Goal: Transaction & Acquisition: Purchase product/service

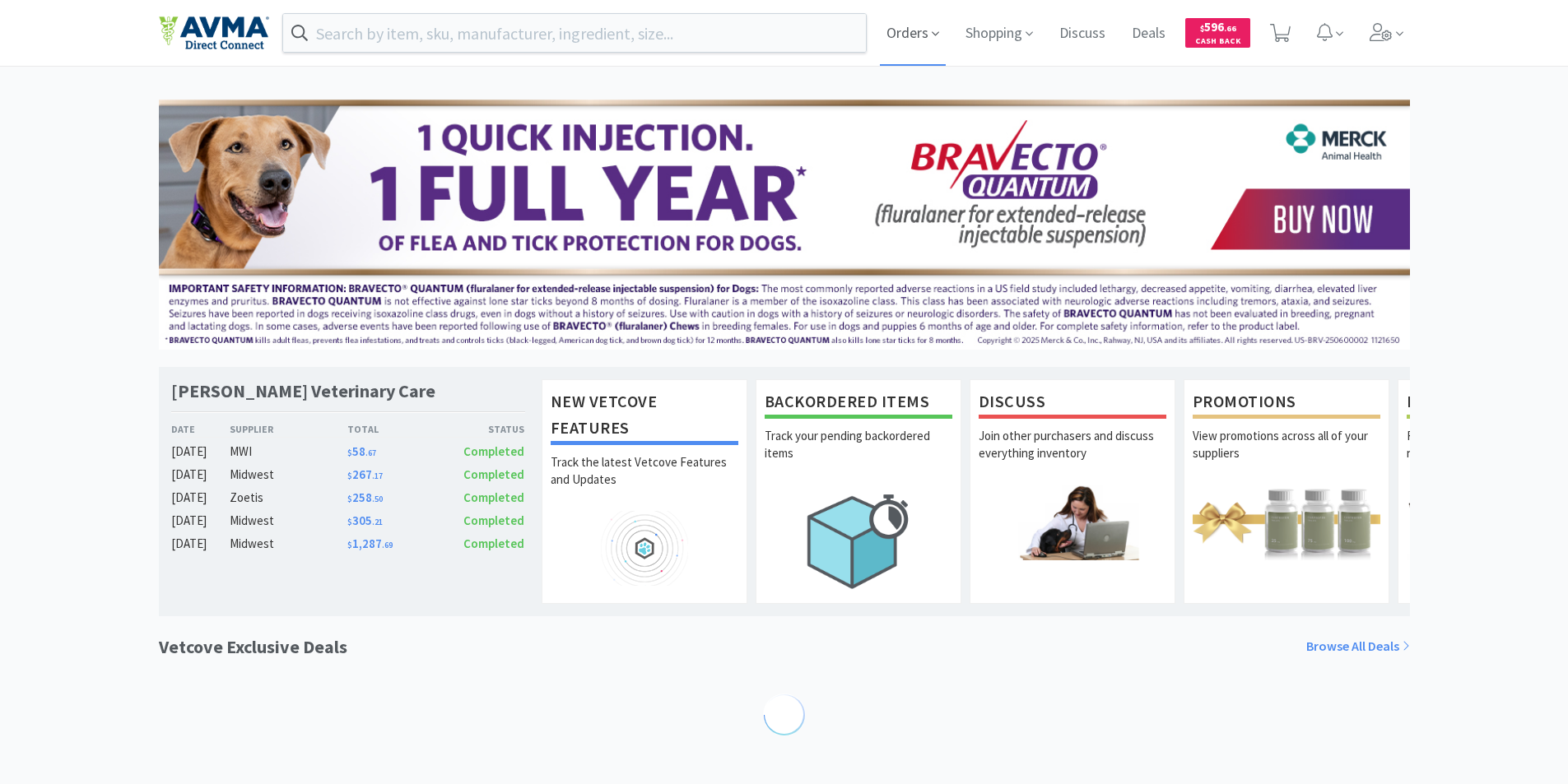
click at [902, 32] on span "Orders" at bounding box center [913, 33] width 66 height 66
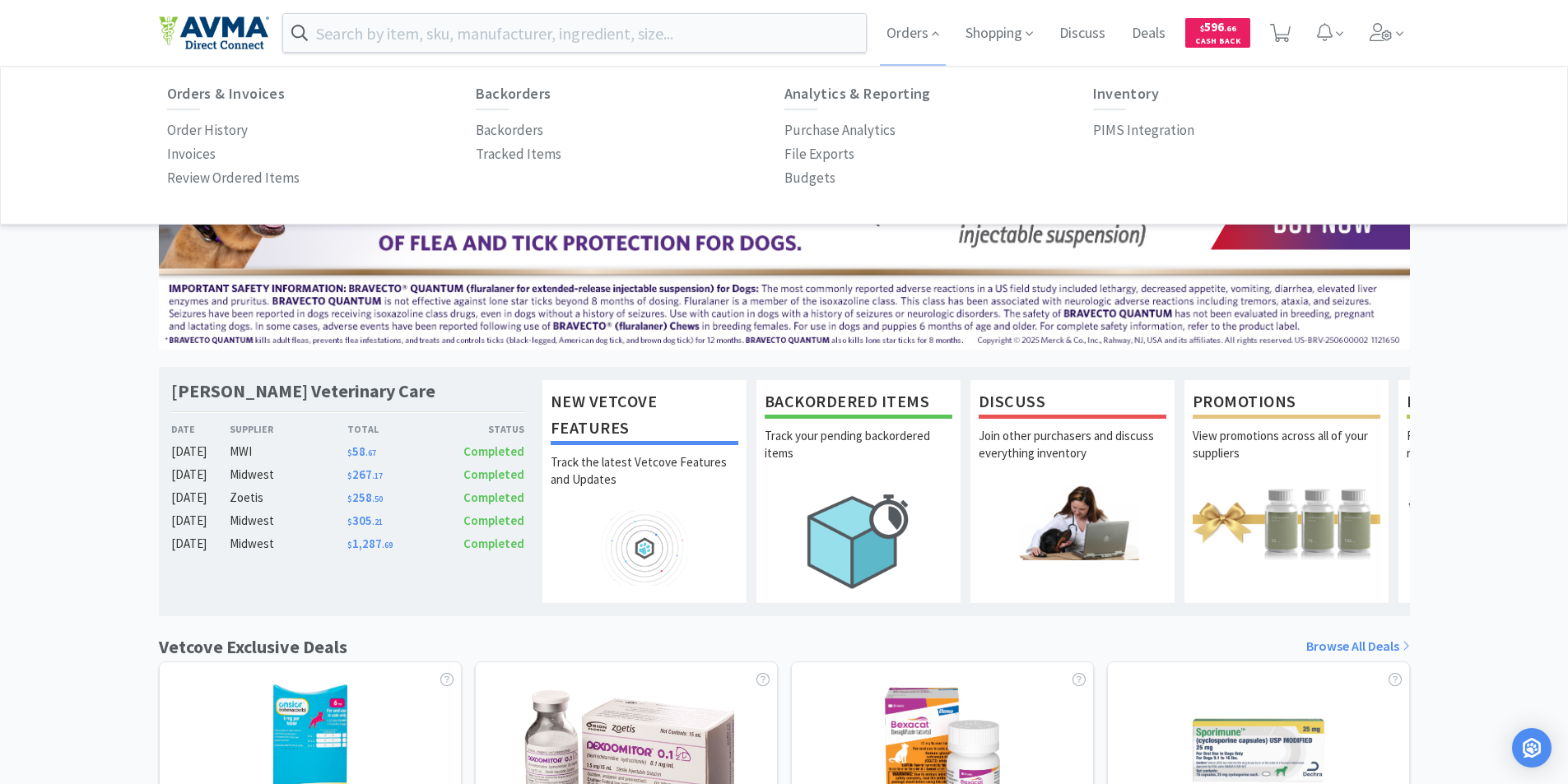
click at [207, 128] on p "Order History" at bounding box center [207, 131] width 80 height 22
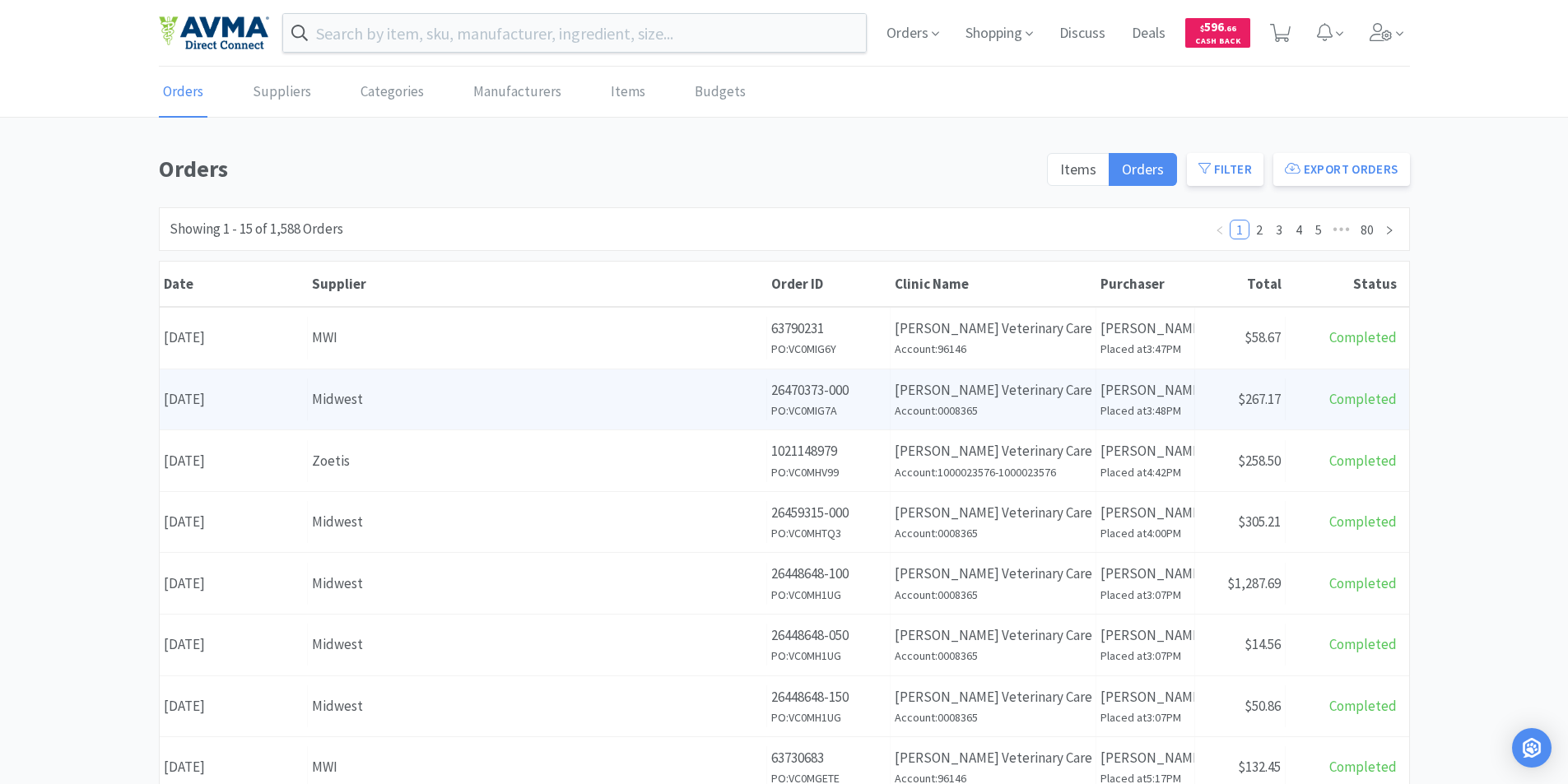
click at [255, 394] on div "Date [DATE]" at bounding box center [233, 399] width 148 height 42
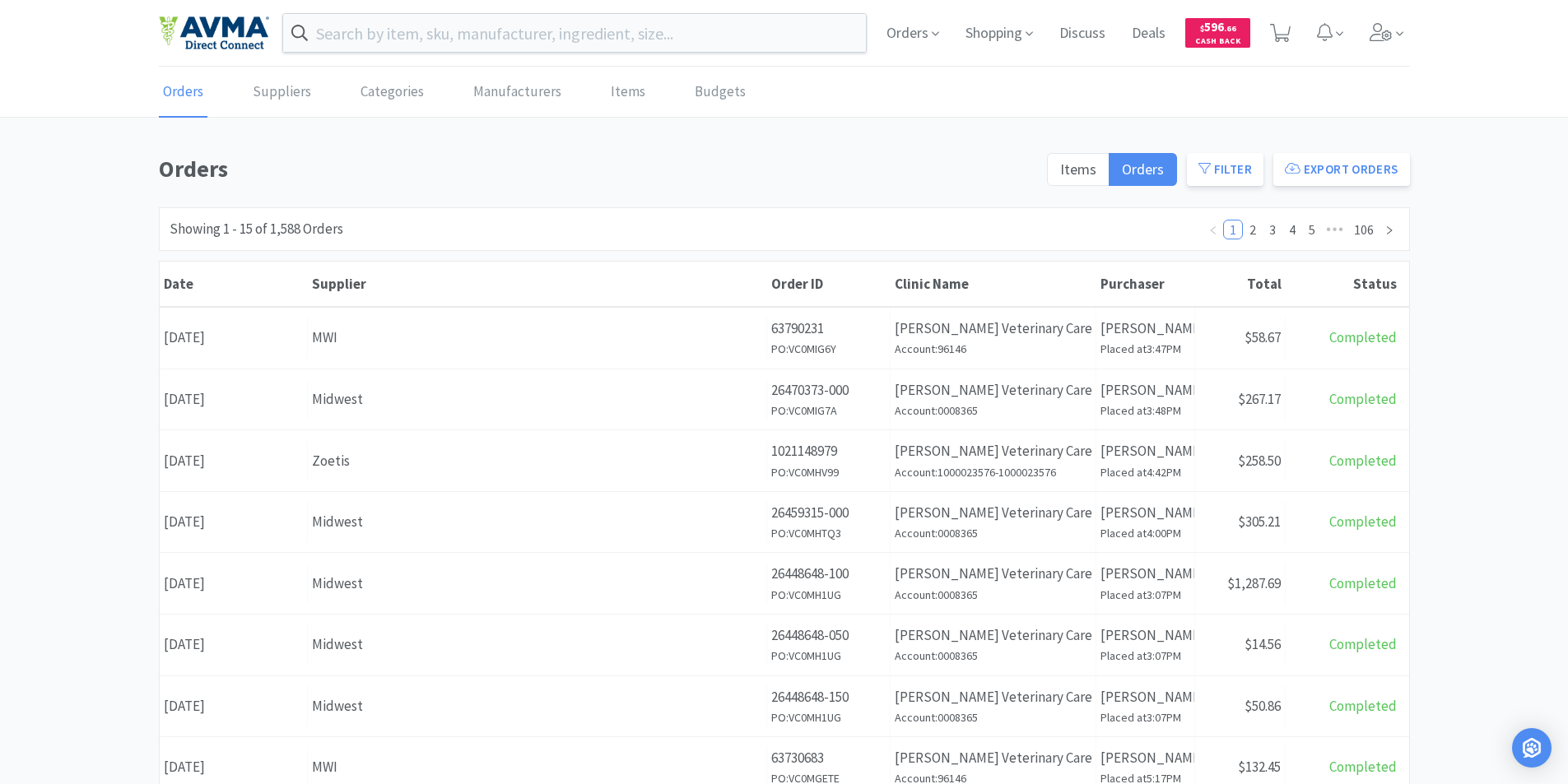
click at [235, 335] on div "Date [DATE]" at bounding box center [233, 337] width 148 height 42
click at [263, 524] on div "Date [DATE]" at bounding box center [233, 522] width 148 height 42
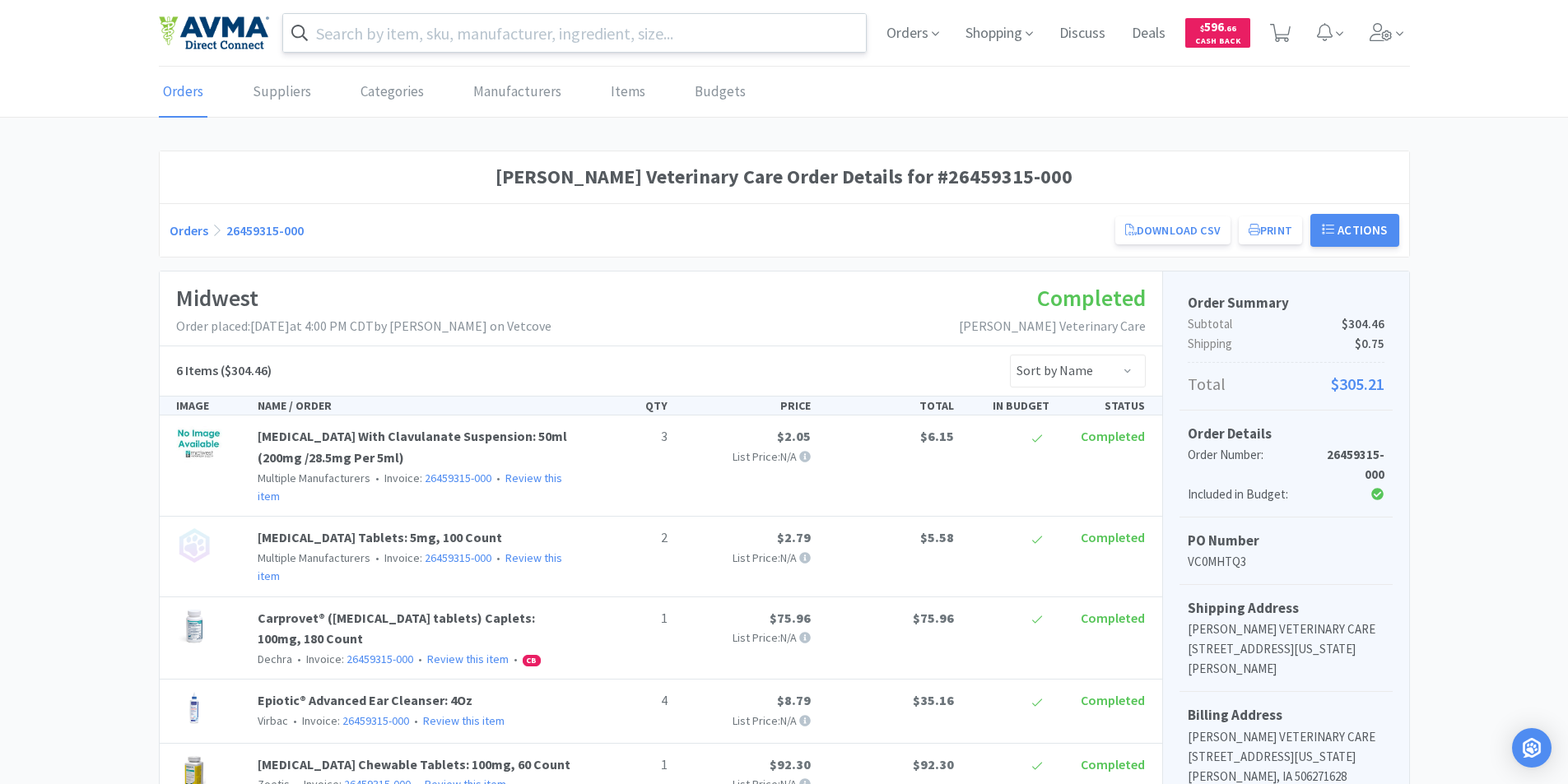
click at [415, 34] on input "text" at bounding box center [576, 33] width 584 height 38
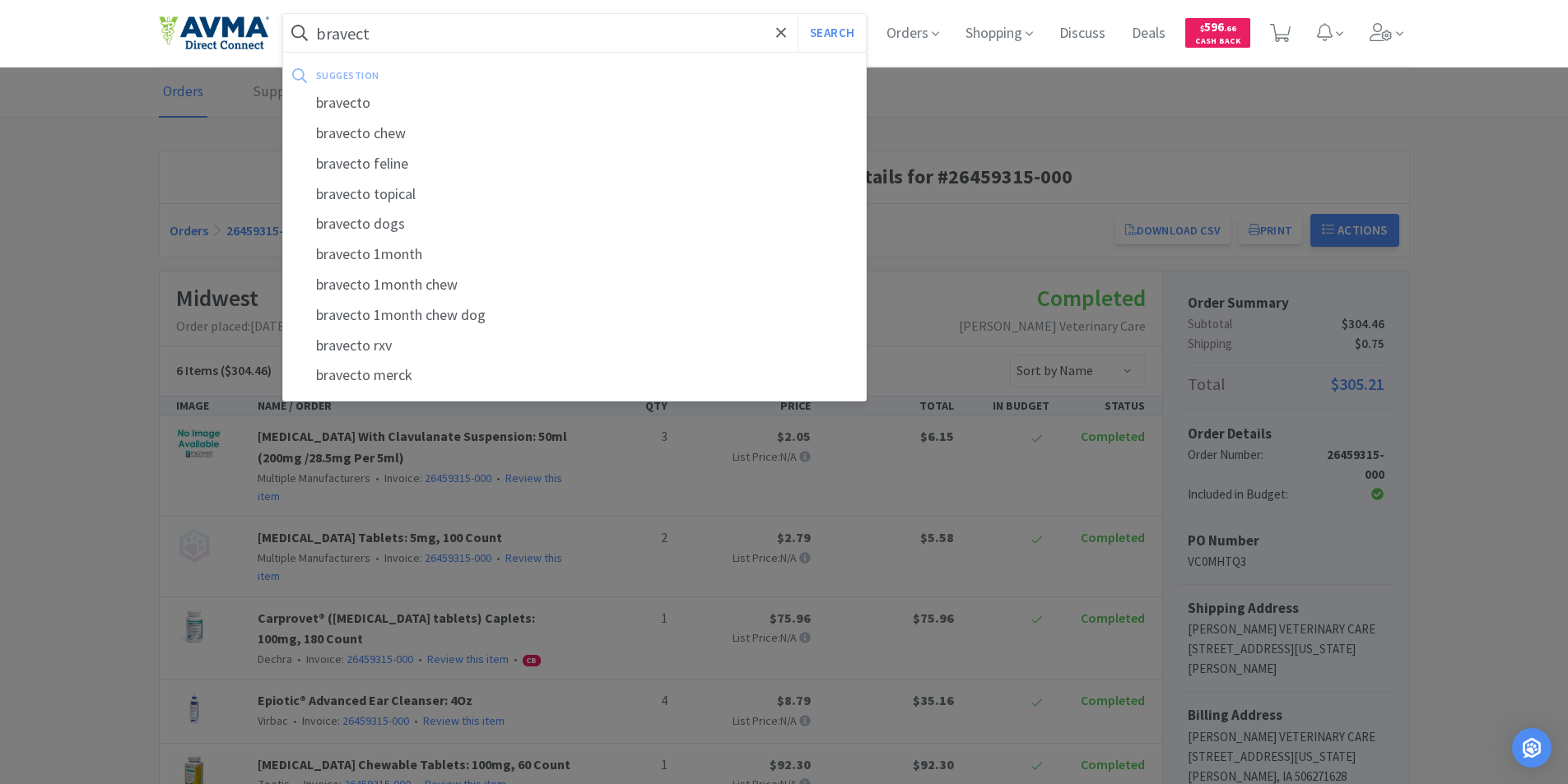
click at [354, 103] on div "bravecto" at bounding box center [576, 103] width 584 height 31
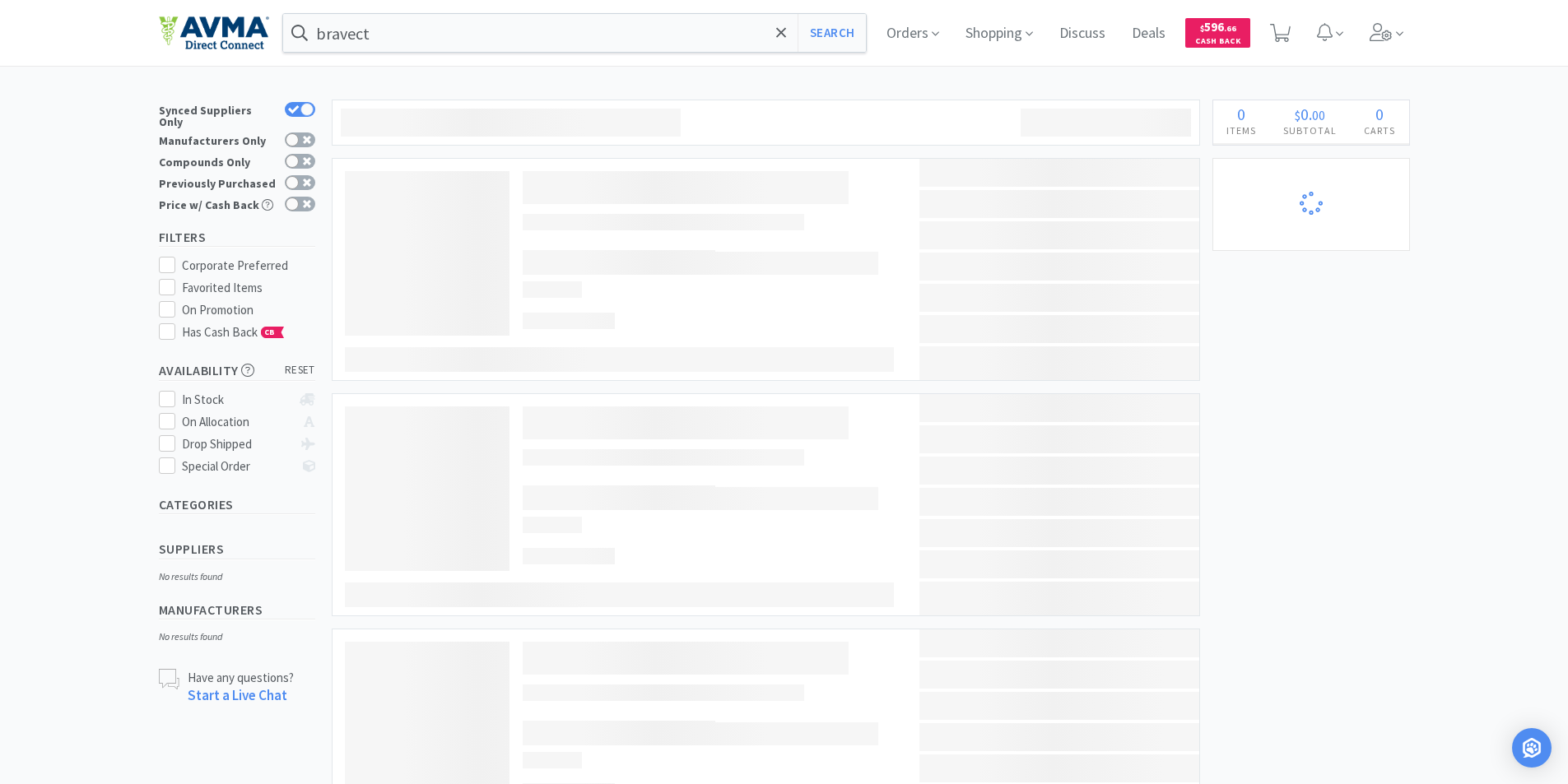
type input "bravecto"
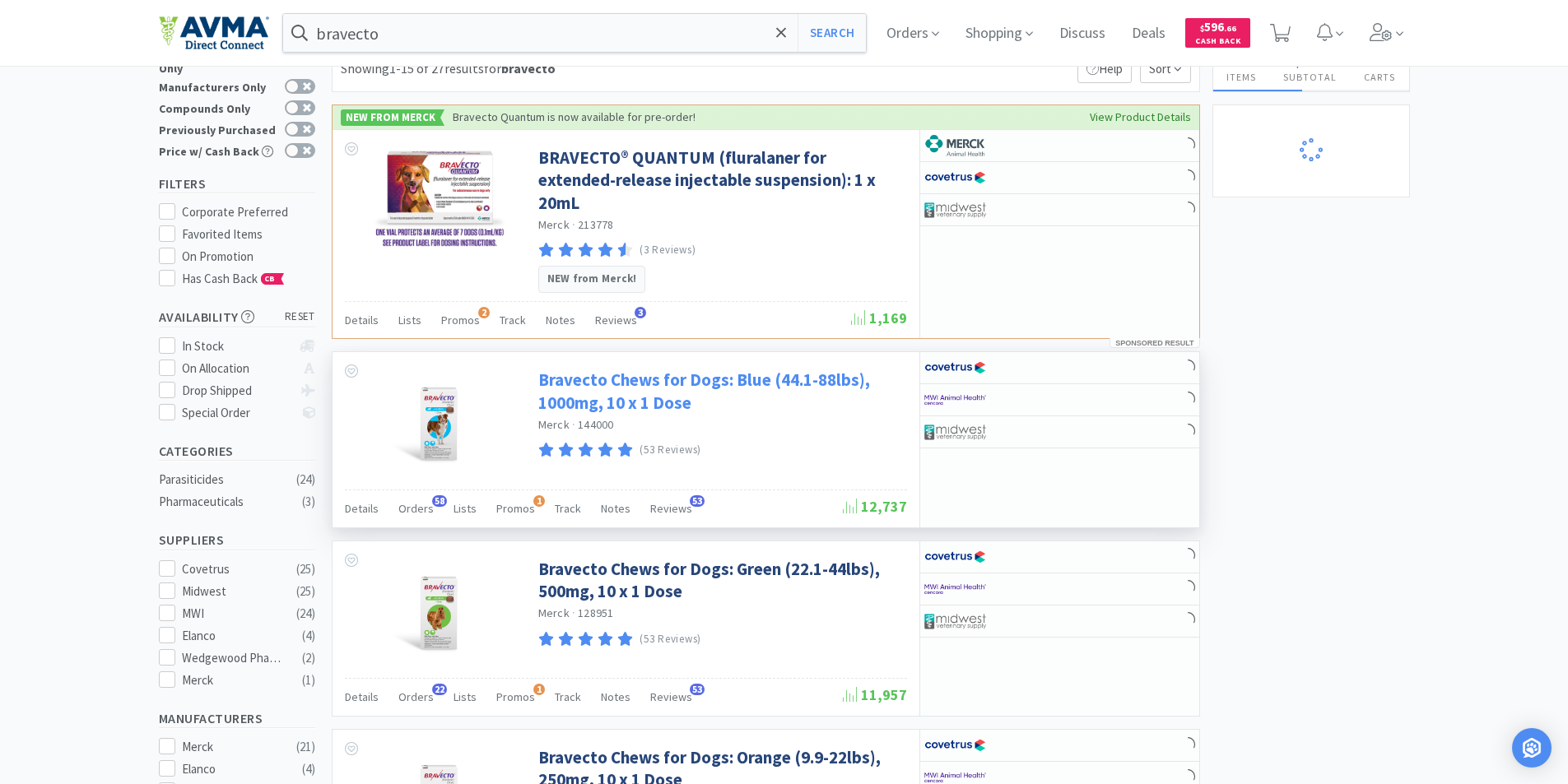
scroll to position [82, 0]
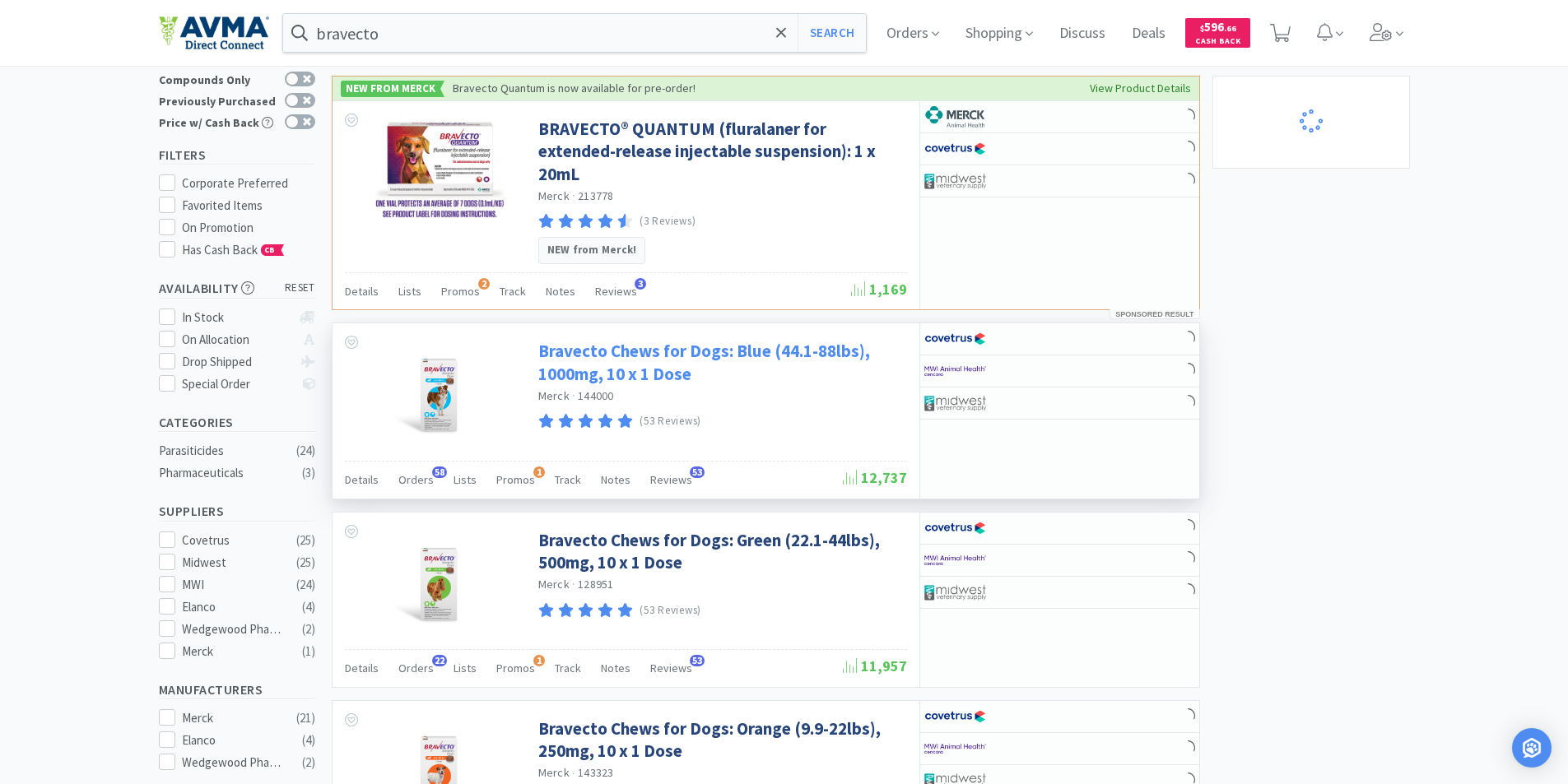
click at [696, 340] on link "Bravecto Chews for Dogs: Blue (44.1-88lbs), 1000mg, 10 x 1 Dose" at bounding box center [720, 363] width 365 height 46
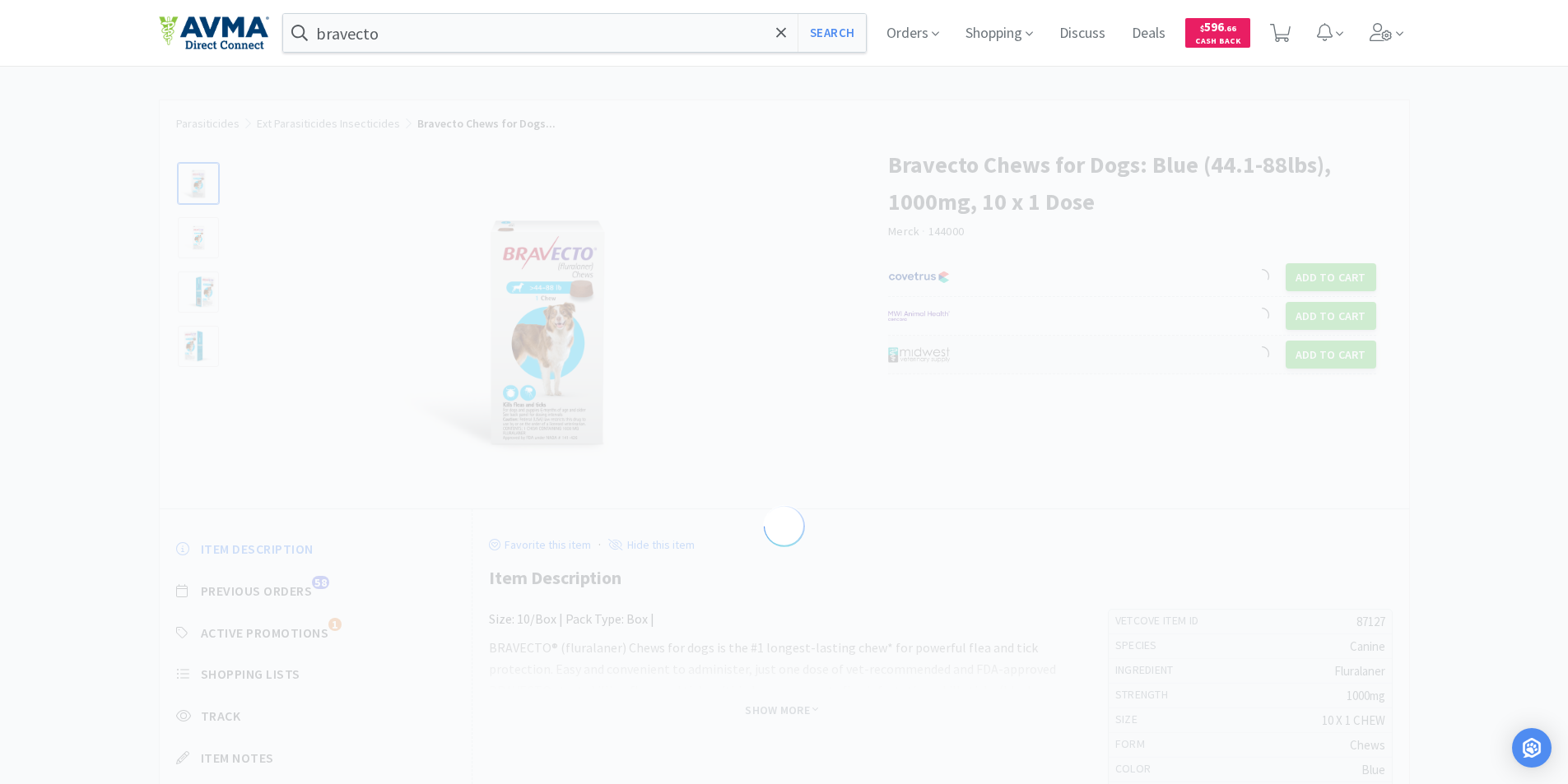
select select "87127"
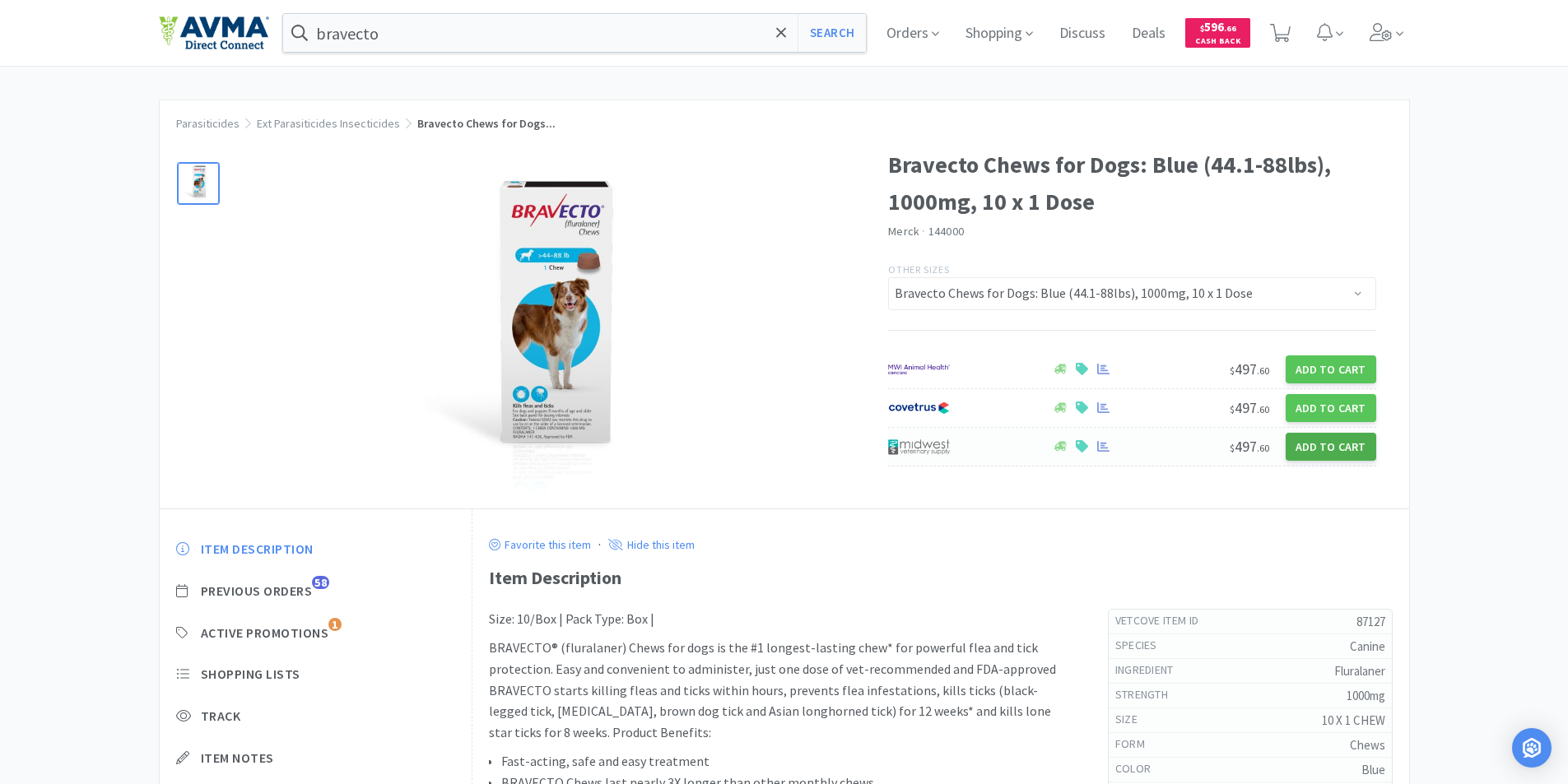
click at [1327, 447] on button "Add to Cart" at bounding box center [1331, 447] width 90 height 28
select select "1"
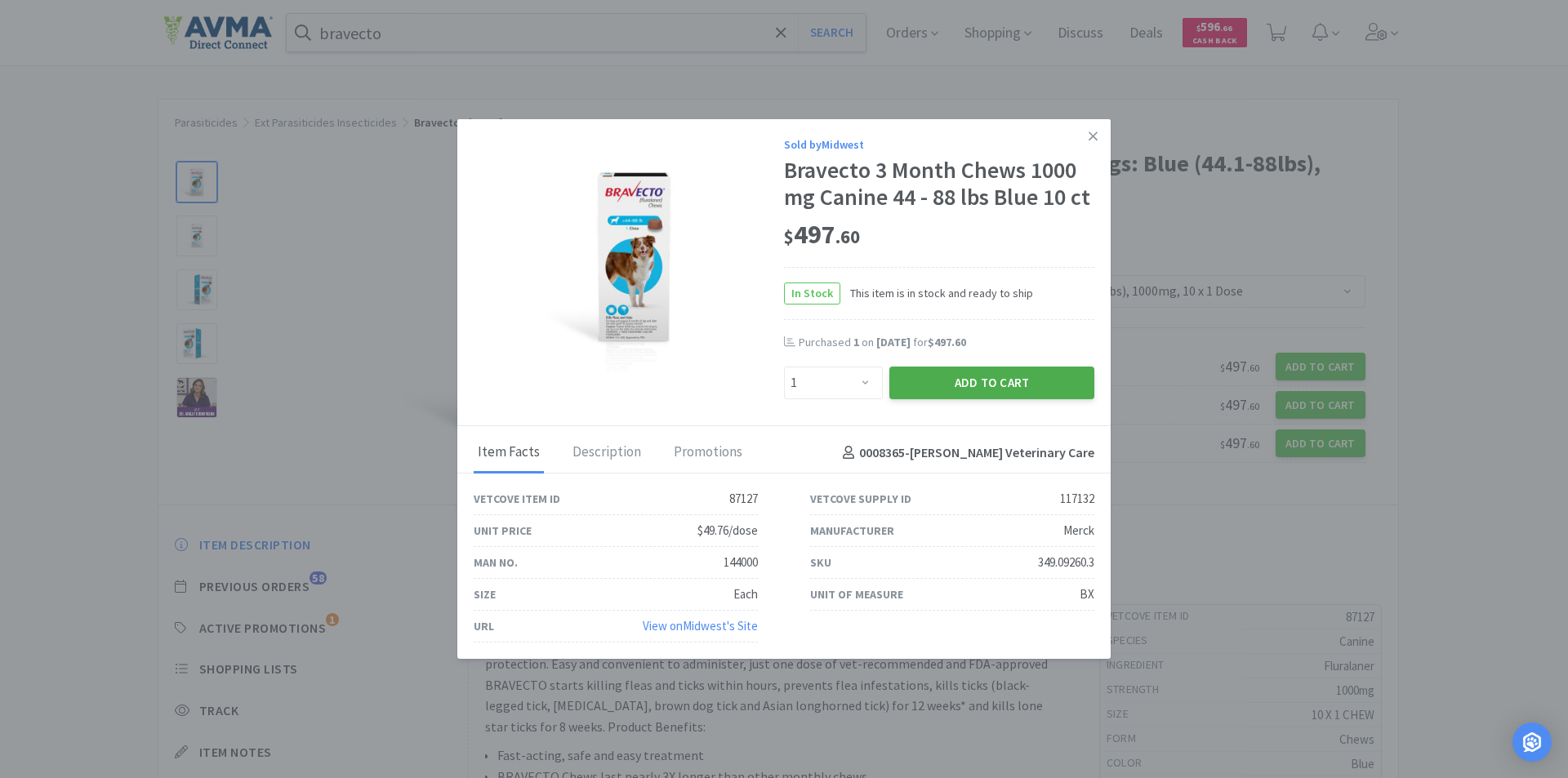
click at [970, 378] on button "Add to Cart" at bounding box center [992, 382] width 205 height 32
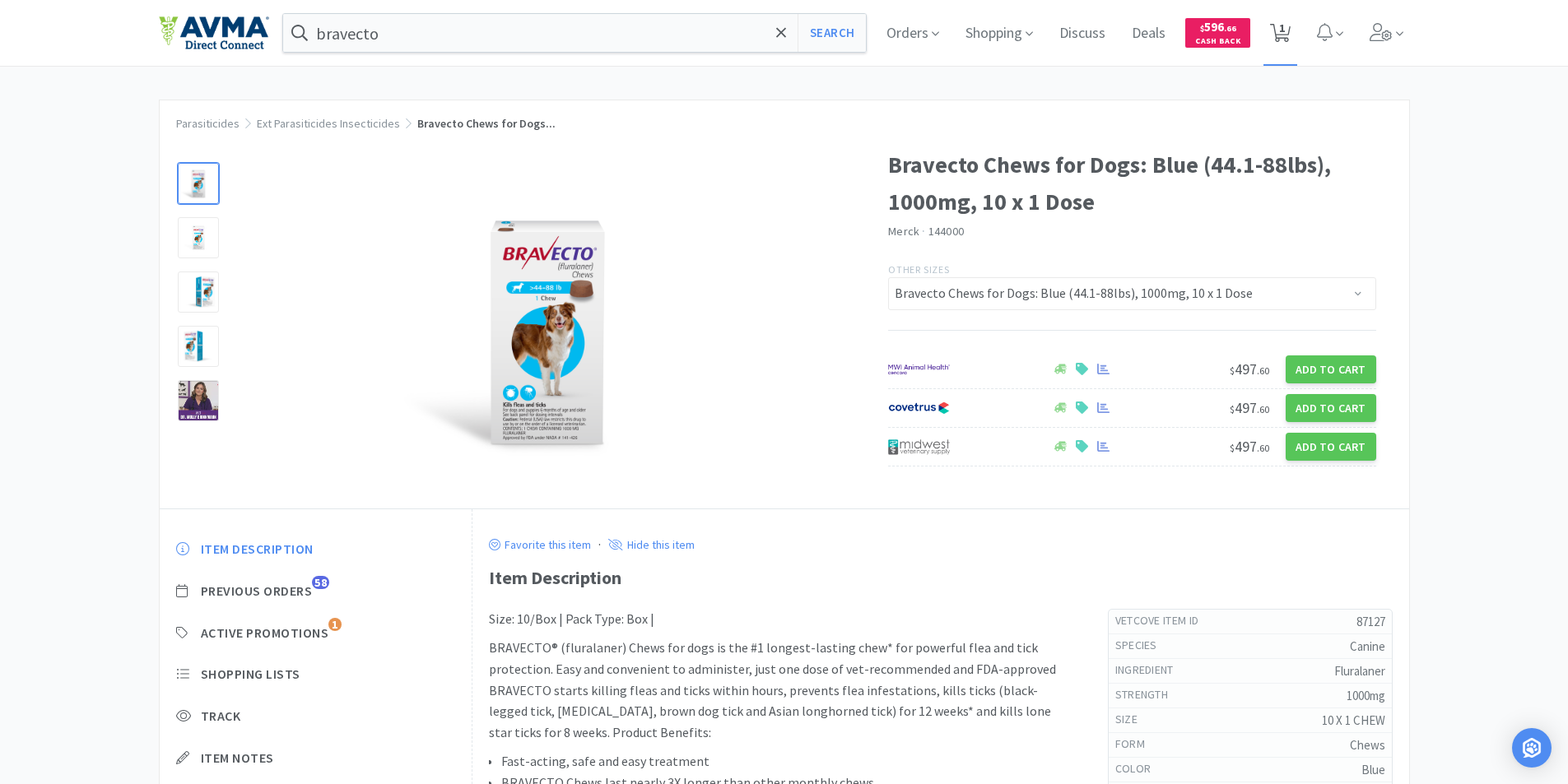
click at [1285, 31] on span "1" at bounding box center [1283, 28] width 6 height 66
select select "1"
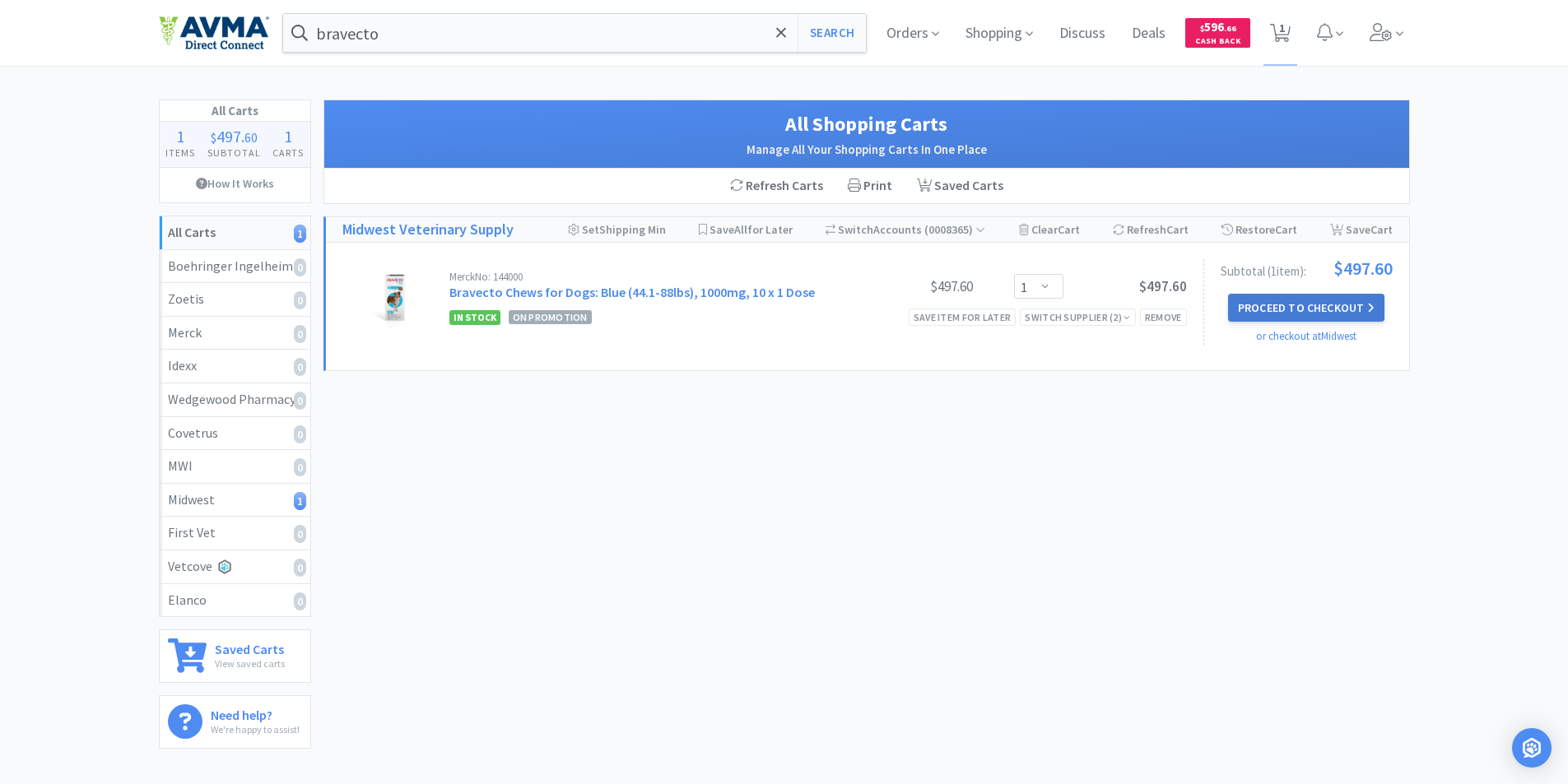
click at [1287, 307] on button "Proceed to Checkout" at bounding box center [1307, 308] width 157 height 28
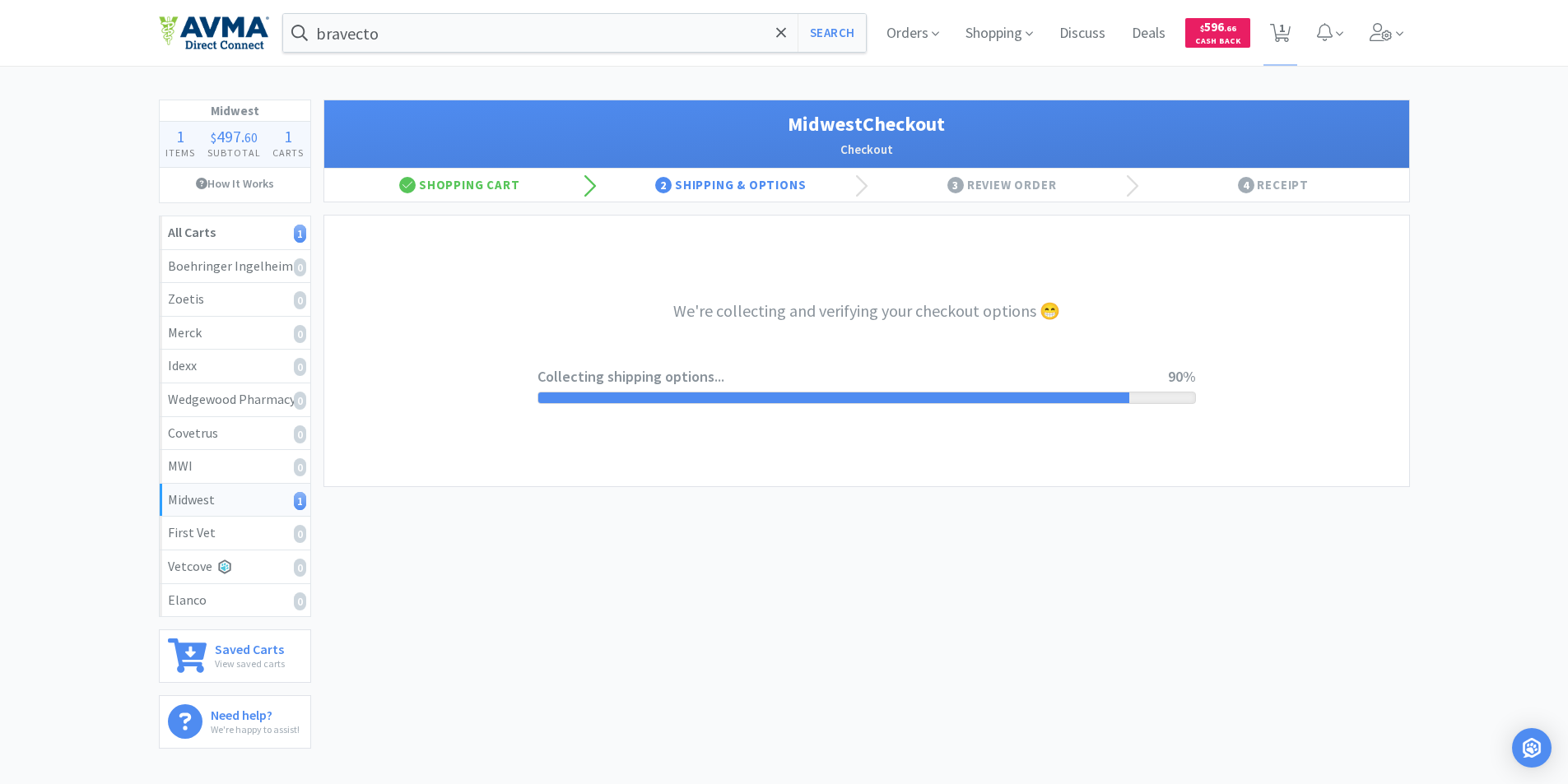
select select "0"
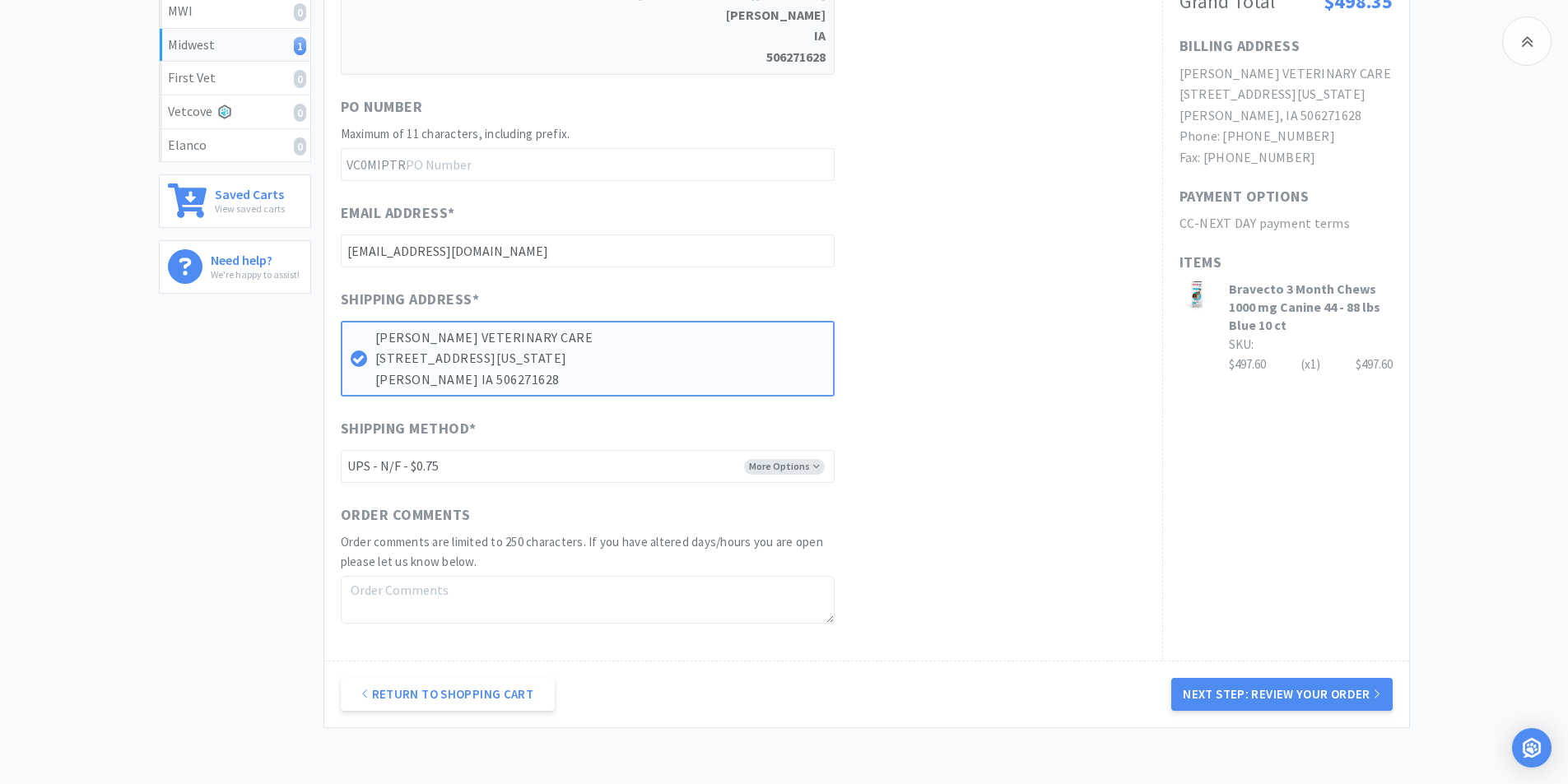
scroll to position [568, 0]
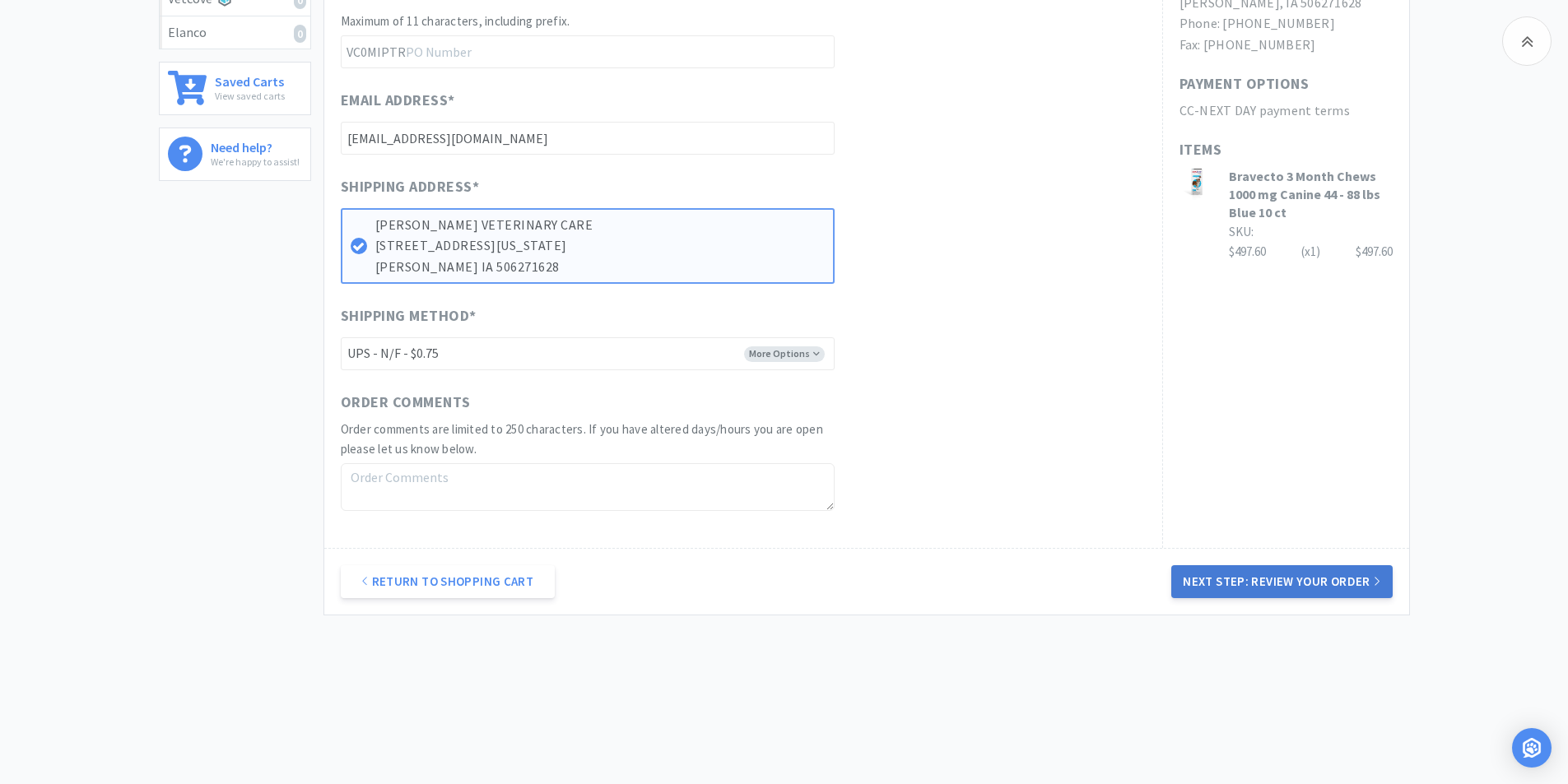
click at [1241, 573] on button "Next Step: Review Your Order" at bounding box center [1282, 581] width 221 height 33
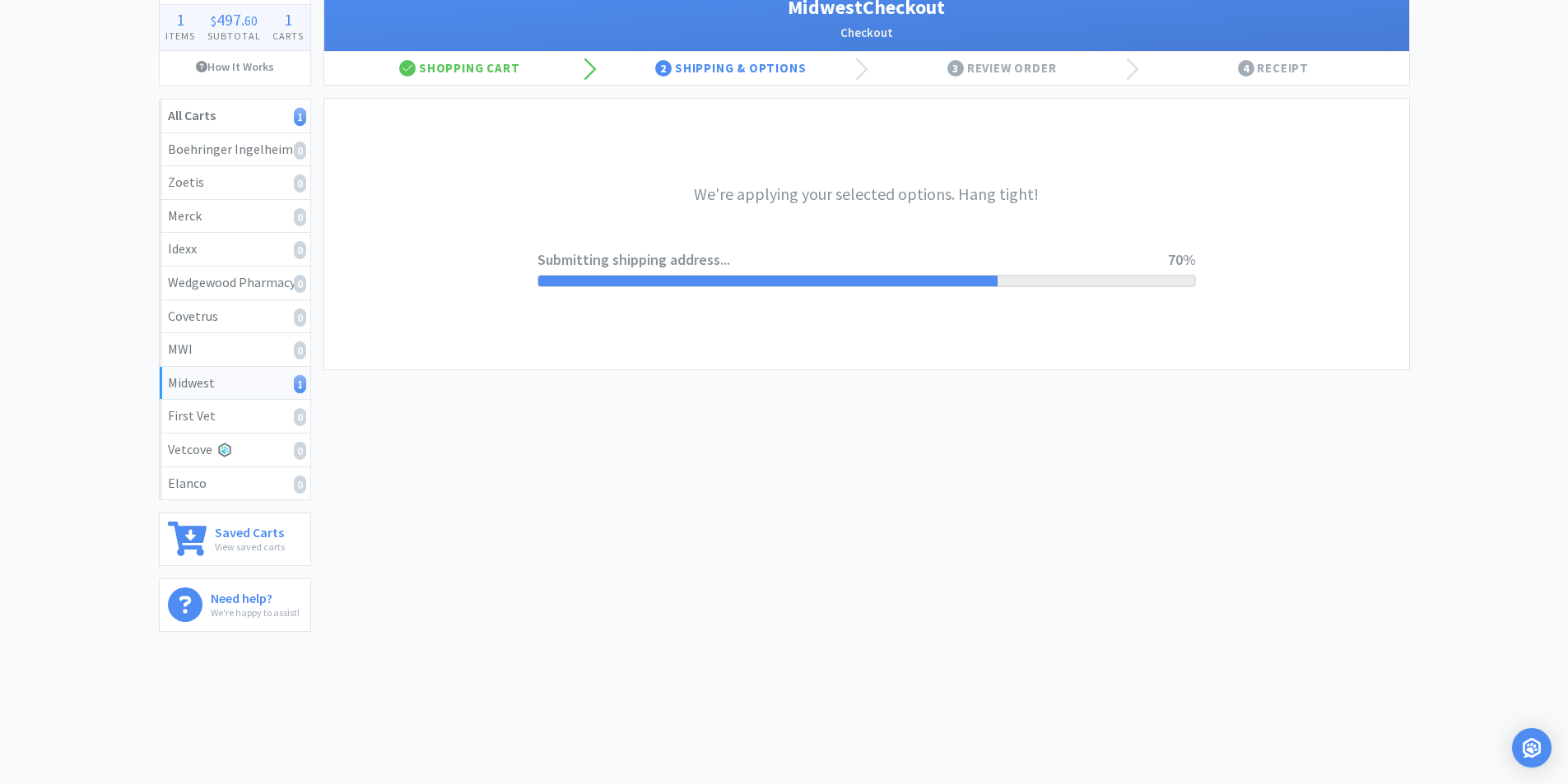
scroll to position [0, 0]
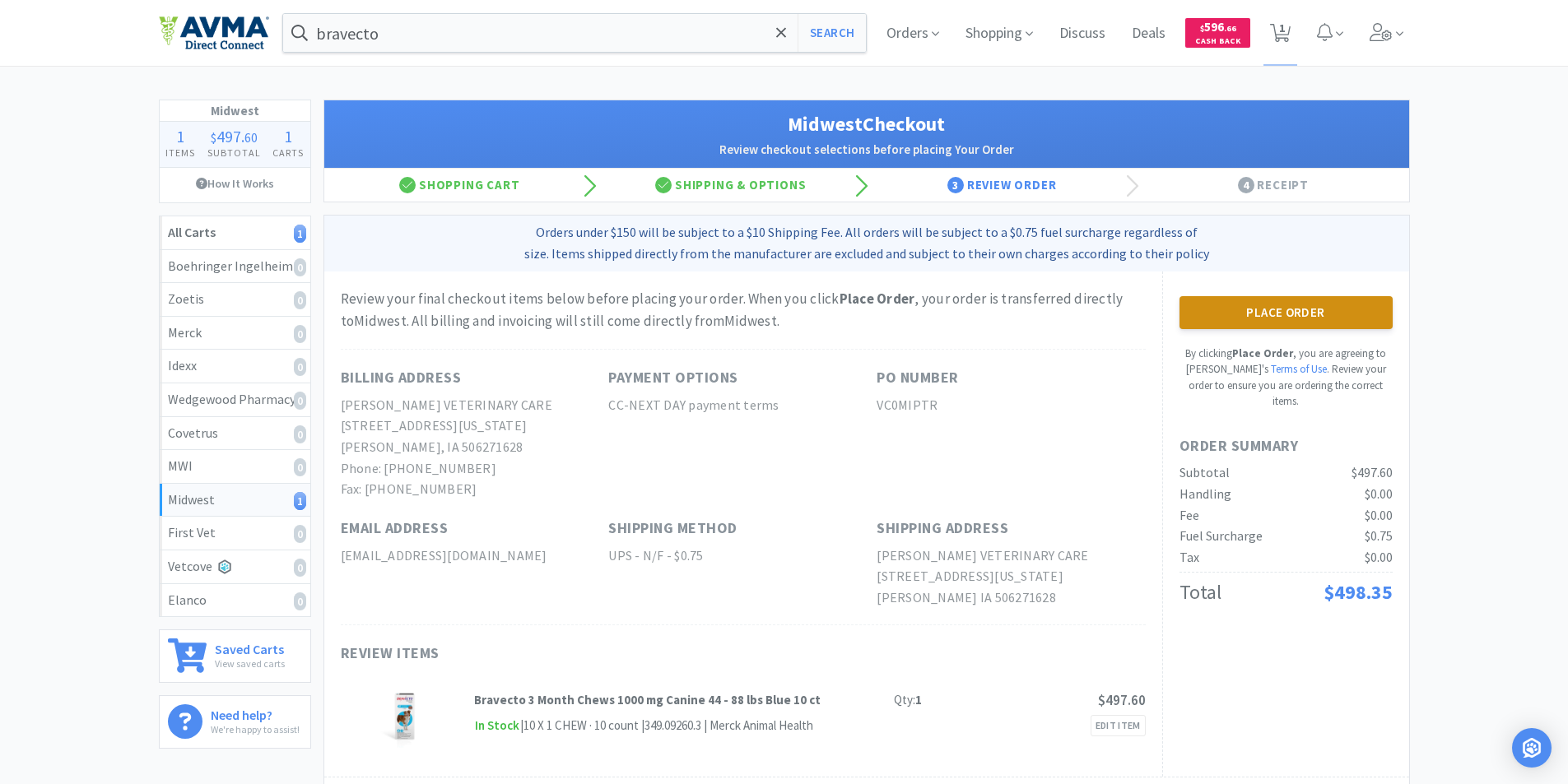
click at [1285, 310] on button "Place Order" at bounding box center [1286, 312] width 214 height 33
